Goal: Book appointment/travel/reservation

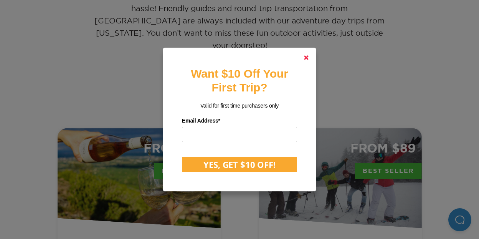
click at [307, 58] on link at bounding box center [306, 57] width 18 height 18
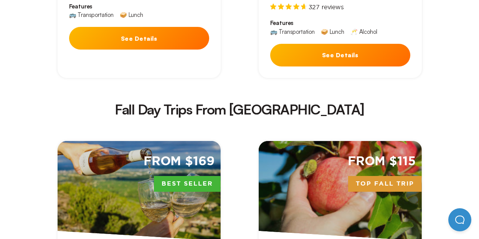
scroll to position [1268, 0]
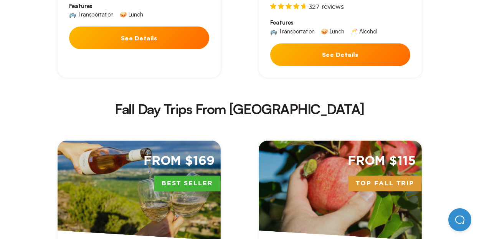
click at [183, 142] on div "From $169 Best Seller" at bounding box center [139, 191] width 163 height 100
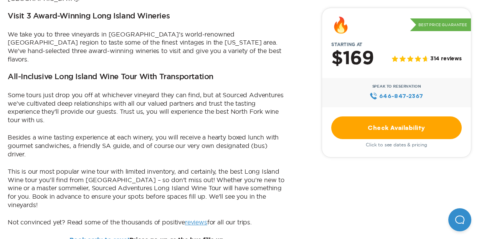
scroll to position [384, 0]
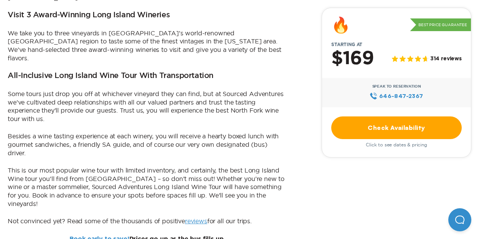
click at [402, 134] on link "Check Availability" at bounding box center [397, 127] width 131 height 23
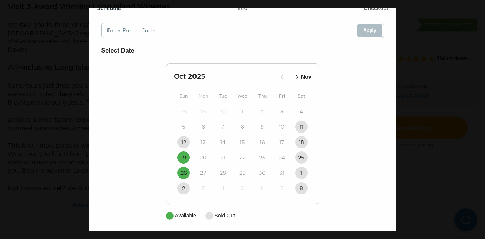
scroll to position [52, 0]
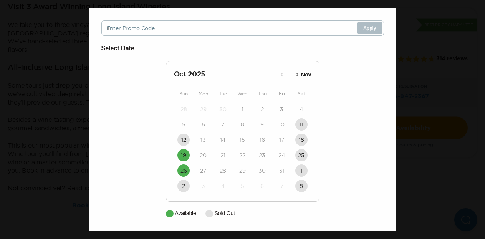
click at [296, 75] on icon "button" at bounding box center [298, 75] width 8 height 8
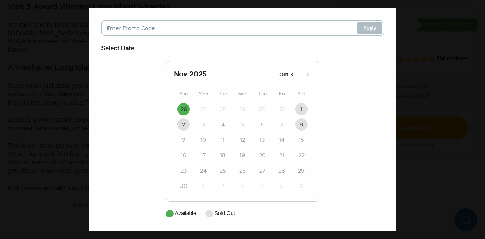
click at [289, 74] on icon "button" at bounding box center [293, 75] width 8 height 8
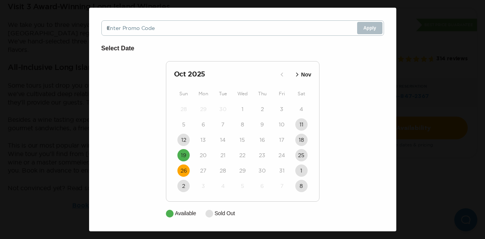
click at [184, 169] on button "26" at bounding box center [183, 170] width 12 height 12
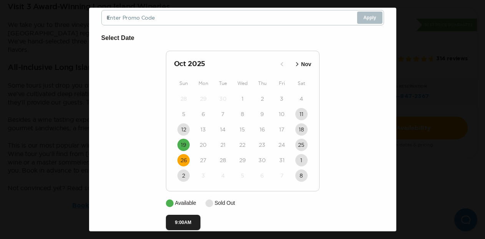
scroll to position [75, 0]
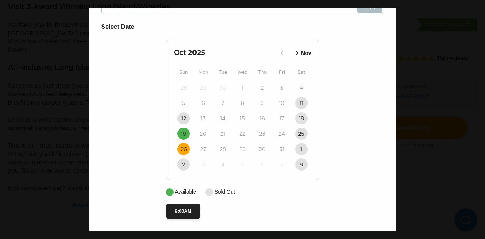
click at [430, 39] on div "Long Island Wine Tour Date: [DATE] Close Schedule Info Checkout Enter Promo Cod…" at bounding box center [242, 119] width 485 height 239
